Goal: Browse casually

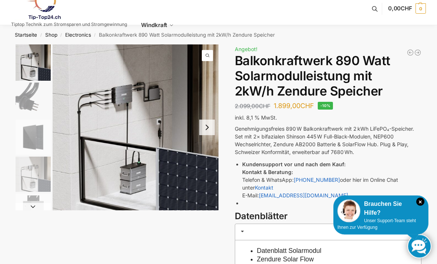
scroll to position [9, 0]
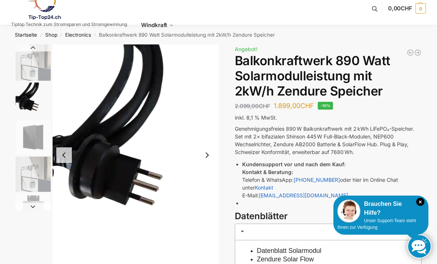
click at [205, 156] on button "Next slide" at bounding box center [207, 156] width 16 height 16
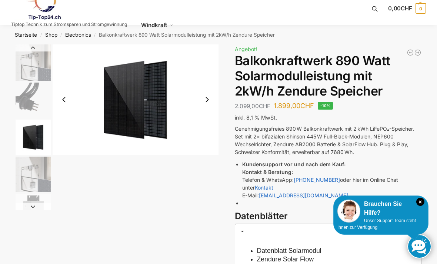
click at [205, 99] on button "Next slide" at bounding box center [207, 100] width 16 height 16
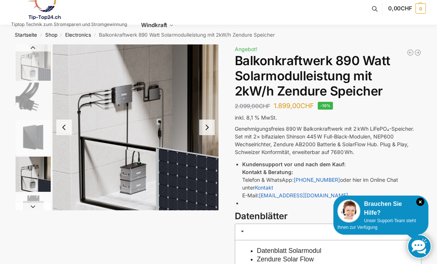
click at [206, 126] on button "Next slide" at bounding box center [207, 128] width 16 height 16
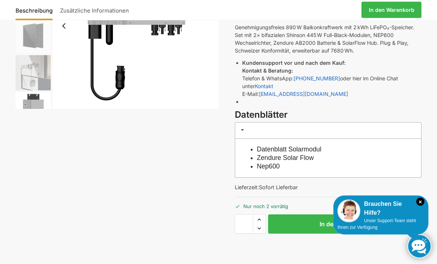
scroll to position [0, 0]
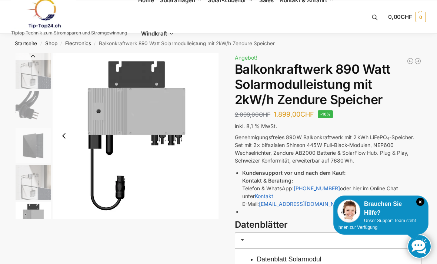
click at [39, 210] on img "5 / 5" at bounding box center [33, 219] width 35 height 35
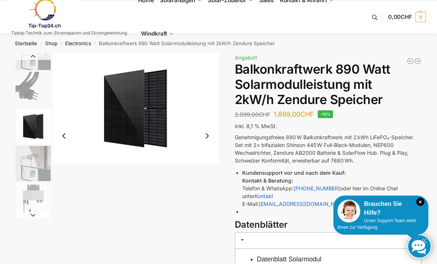
click at [30, 130] on img "3 / 5" at bounding box center [33, 126] width 35 height 35
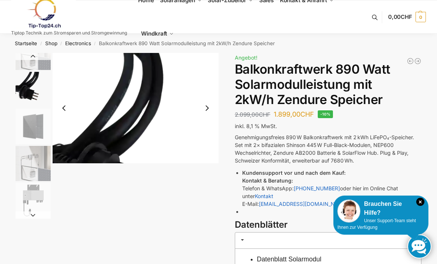
click at [26, 92] on img "2 / 5" at bounding box center [33, 89] width 35 height 35
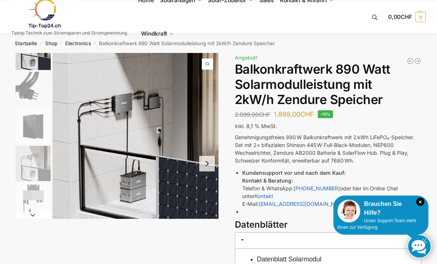
click at [33, 68] on img "1 / 5" at bounding box center [33, 52] width 35 height 36
click at [53, 45] on link "Shop" at bounding box center [51, 43] width 12 height 6
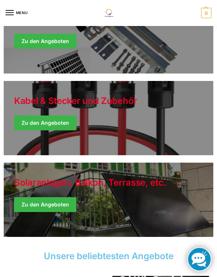
scroll to position [324, 0]
